Goal: Task Accomplishment & Management: Use online tool/utility

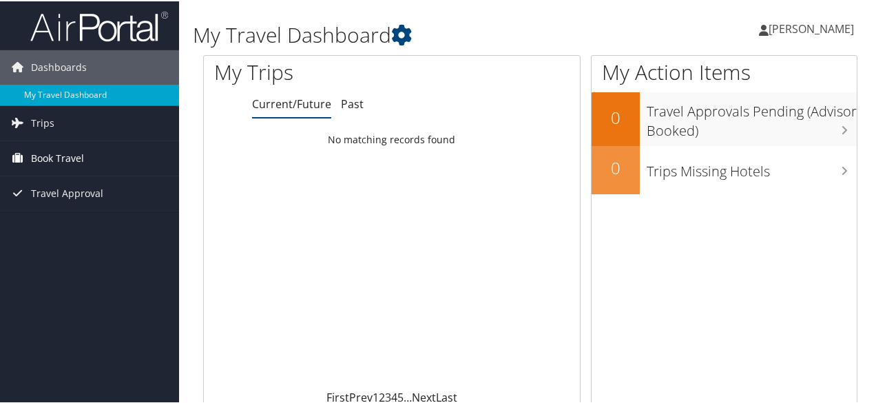
click at [131, 158] on link "Book Travel" at bounding box center [89, 157] width 179 height 34
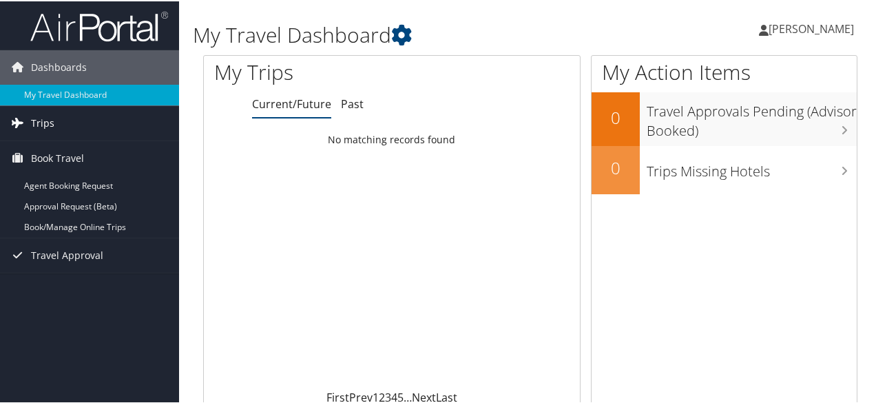
click at [48, 114] on span "Trips" at bounding box center [42, 122] width 23 height 34
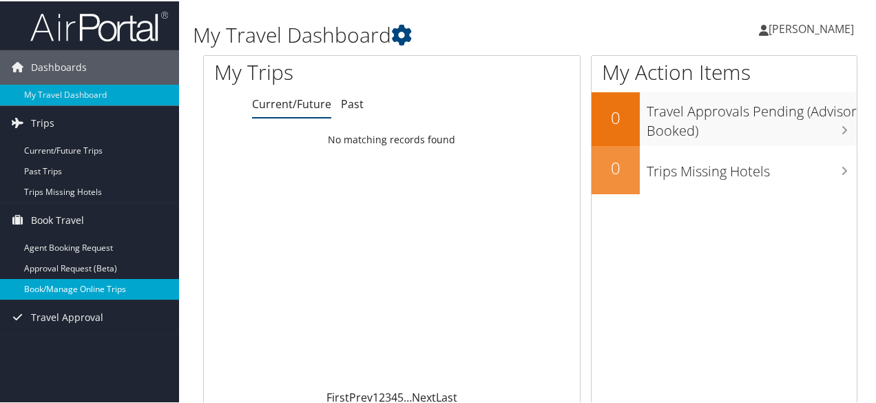
click at [64, 283] on link "Book/Manage Online Trips" at bounding box center [89, 288] width 179 height 21
